Goal: Task Accomplishment & Management: Manage account settings

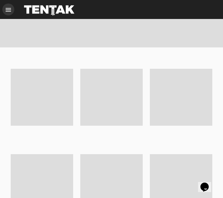
click at [10, 11] on mat-icon "menu" at bounding box center [8, 9] width 7 height 7
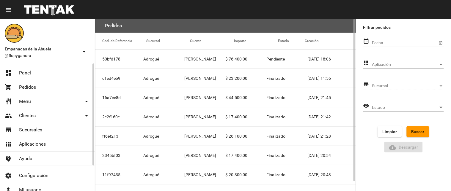
click at [36, 74] on link "dashboard Panel" at bounding box center [47, 73] width 95 height 14
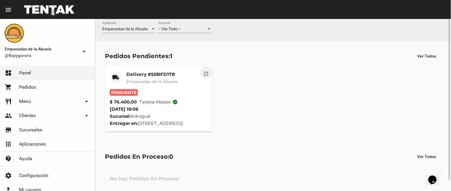
click at [202, 75] on button "open_in_new" at bounding box center [206, 73] width 12 height 12
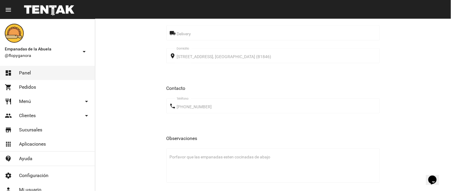
scroll to position [549, 0]
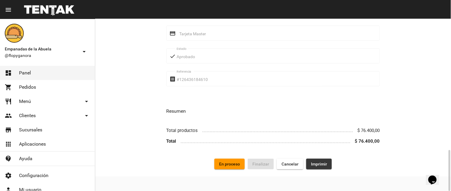
click at [324, 166] on button "Imprimir" at bounding box center [319, 164] width 26 height 11
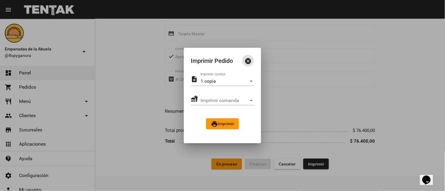
click at [227, 123] on span "print Imprimir" at bounding box center [222, 124] width 23 height 5
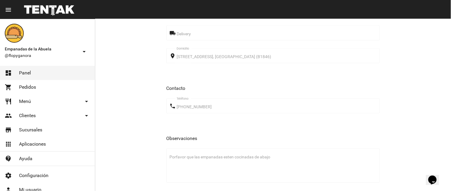
scroll to position [549, 0]
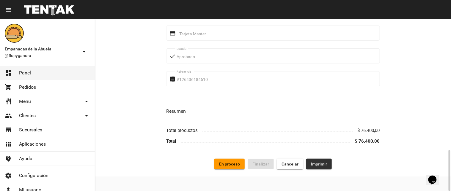
click at [313, 159] on button "Imprimir" at bounding box center [319, 164] width 26 height 11
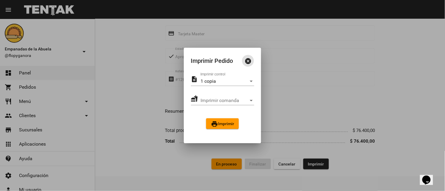
click at [224, 129] on button "print Imprimir" at bounding box center [222, 124] width 33 height 11
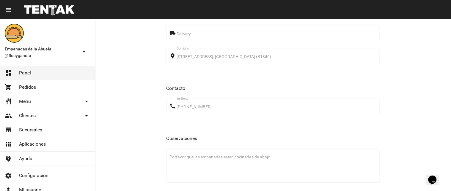
scroll to position [535, 0]
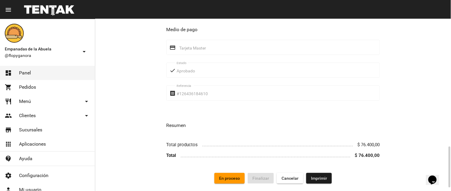
click at [234, 177] on span "En proceso" at bounding box center [229, 178] width 21 height 5
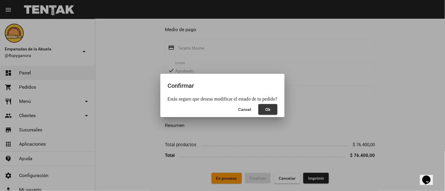
click at [267, 108] on span "Ok" at bounding box center [268, 109] width 5 height 5
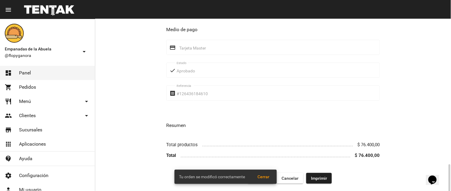
scroll to position [549, 0]
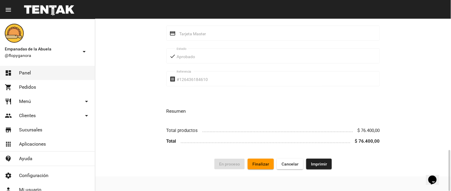
click at [325, 166] on span "Imprimir" at bounding box center [319, 164] width 16 height 5
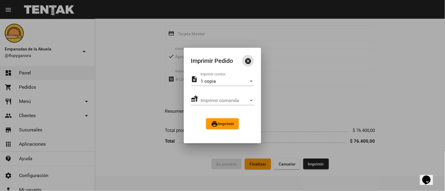
click at [232, 127] on button "print Imprimir" at bounding box center [222, 124] width 33 height 11
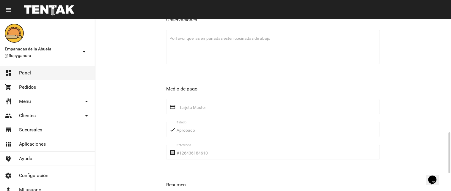
scroll to position [549, 0]
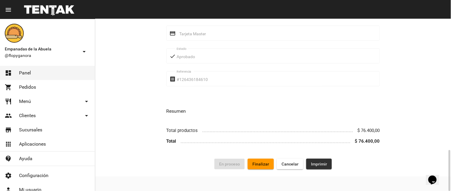
click at [316, 167] on button "Imprimir" at bounding box center [319, 164] width 26 height 11
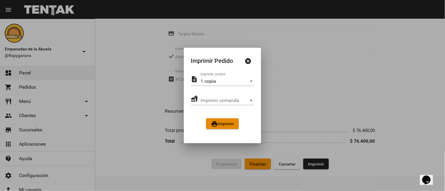
click at [236, 126] on button "print Imprimir" at bounding box center [222, 124] width 33 height 11
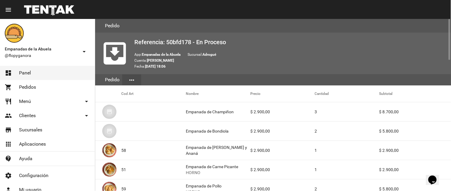
click at [322, 112] on mat-cell "3" at bounding box center [347, 111] width 64 height 19
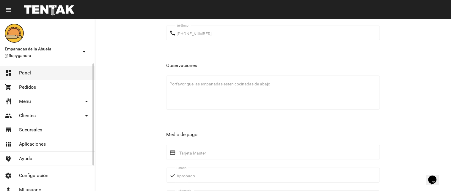
scroll to position [549, 0]
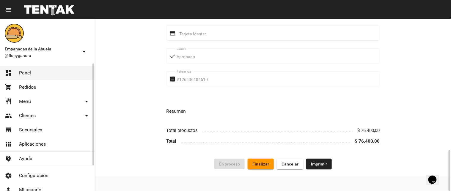
click at [27, 73] on span "Panel" at bounding box center [25, 73] width 12 height 6
